Goal: Task Accomplishment & Management: Use online tool/utility

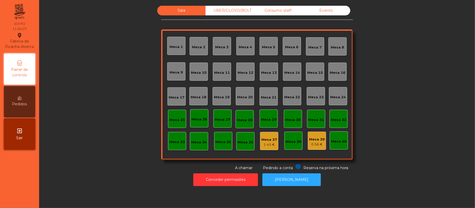
click at [313, 143] on div "0.56 €" at bounding box center [317, 144] width 16 height 5
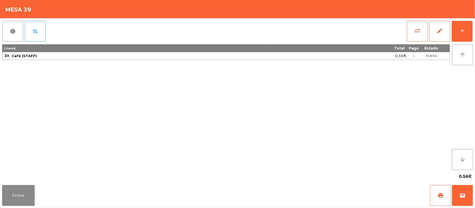
click at [472, 36] on div "report percent sync_alt edit add 2 item(s) Total Pago Estado 2x Café (STAFF) 0.…" at bounding box center [237, 100] width 475 height 165
click at [469, 33] on button "add" at bounding box center [461, 31] width 21 height 21
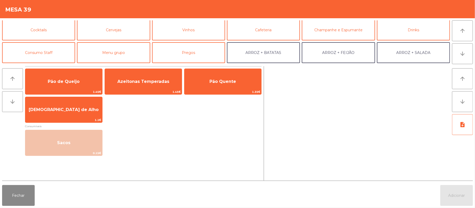
scroll to position [24, 0]
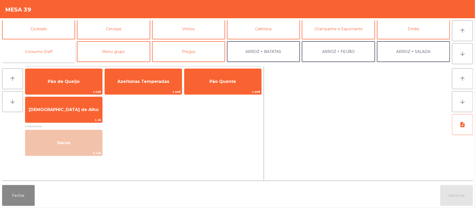
click at [39, 56] on button "Consumo Staff" at bounding box center [38, 51] width 73 height 21
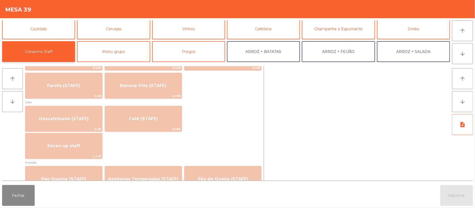
scroll to position [276, 0]
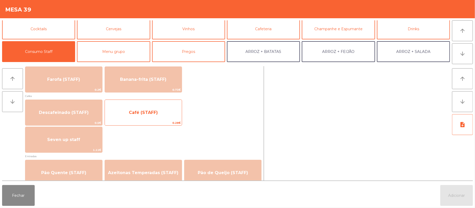
click at [148, 123] on span "0.28€" at bounding box center [143, 122] width 77 height 5
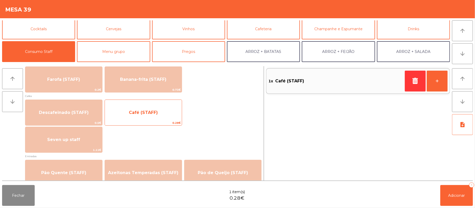
click at [146, 124] on span "0.28€" at bounding box center [143, 122] width 77 height 5
click at [153, 124] on span "0.28€" at bounding box center [143, 122] width 77 height 5
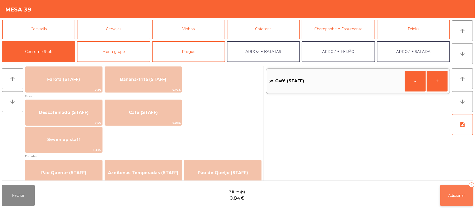
click at [457, 197] on span "Adicionar" at bounding box center [456, 195] width 17 height 5
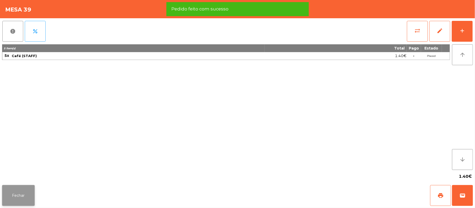
click at [22, 188] on button "Fechar" at bounding box center [18, 195] width 33 height 21
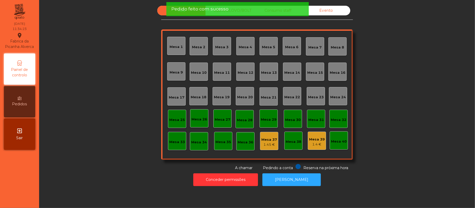
click at [397, 89] on div "Sala UBER/GLOVO/BOLT Consumo staff Evento [GEOGRAPHIC_DATA] 2 [GEOGRAPHIC_DATA]…" at bounding box center [256, 88] width 421 height 165
